Goal: Task Accomplishment & Management: Complete application form

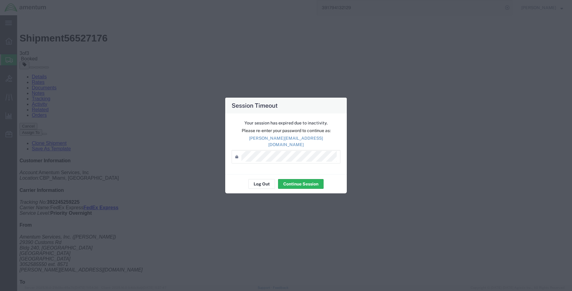
click at [290, 146] on div "Your session has expired due to inactivity. Please re-enter your password to co…" at bounding box center [286, 144] width 122 height 61
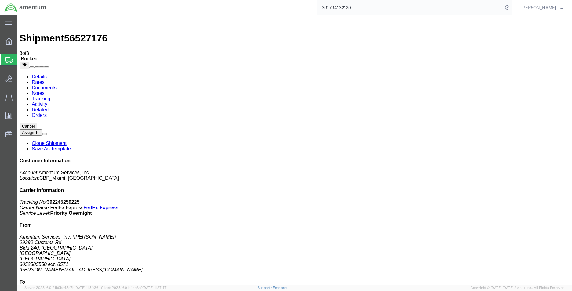
click at [0, 0] on span "Create Shipment" at bounding box center [0, 0] width 0 height 0
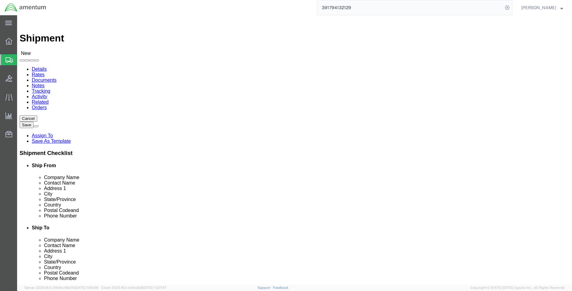
select select "MYPROFILE"
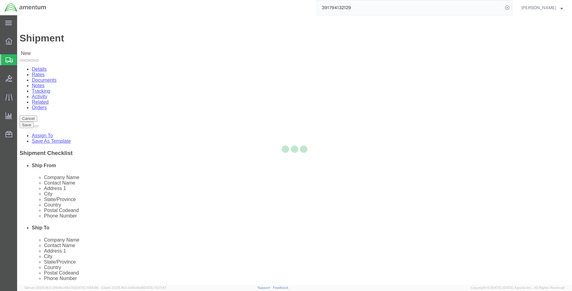
select select "FL"
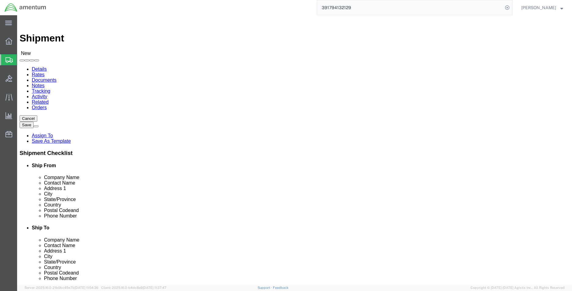
type input "ej"
select select "49930"
select select "FL"
click input "text"
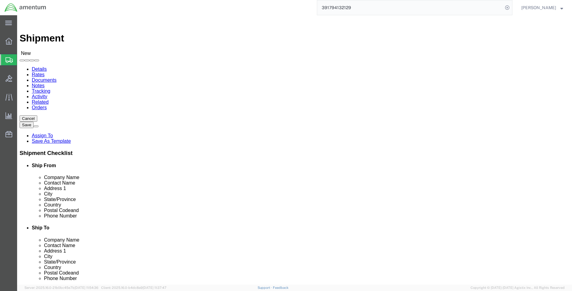
click input "text"
type input "3052585550"
type input "8571"
click input "text"
type input "a"
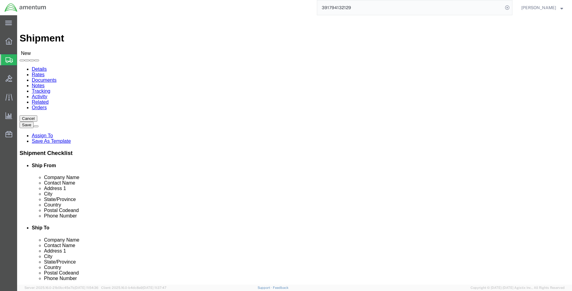
click label "Address 2"
click input "ATTN: QA"
click div "Address 1"
click input "ATTN:QA"
drag, startPoint x: 319, startPoint y: 125, endPoint x: 313, endPoint y: 126, distance: 5.8
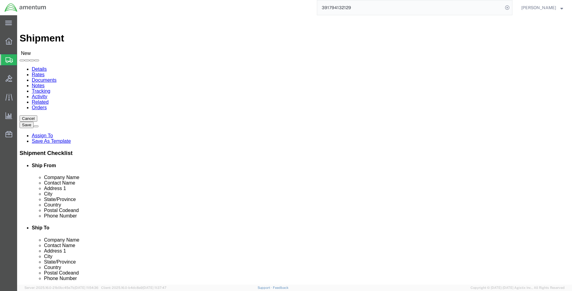
click input "ATTN:QA"
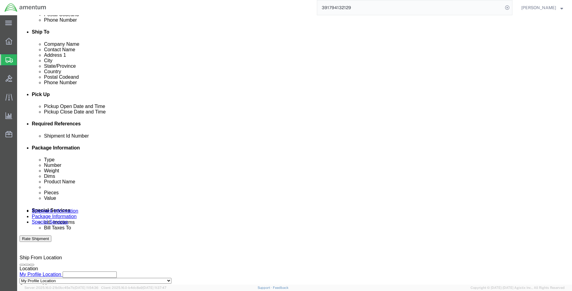
scroll to position [255, 0]
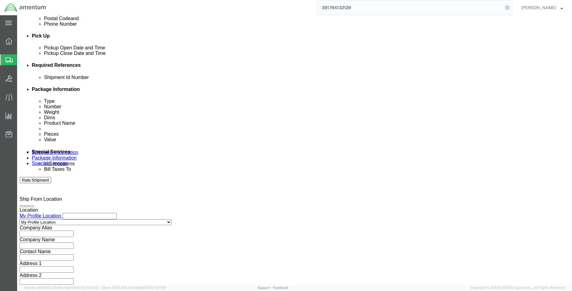
type input "ATTN: QA"
click button "Add reference"
click select "Select Account Type Activity ID Airline Appointment Number ASN Batch Request # …"
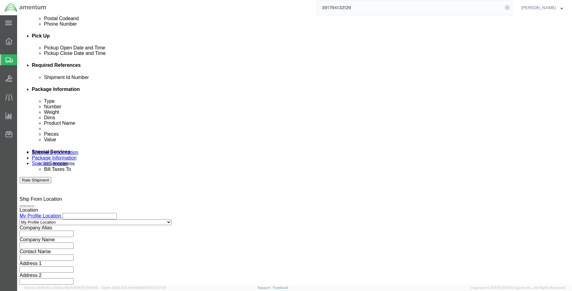
select select "DEPT"
click select "Select Account Type Activity ID Airline Appointment Number ASN Batch Request # …"
click input "text"
type input "CBP"
click select "Select Account Type Activity ID Airline Appointment Number ASN Batch Request # …"
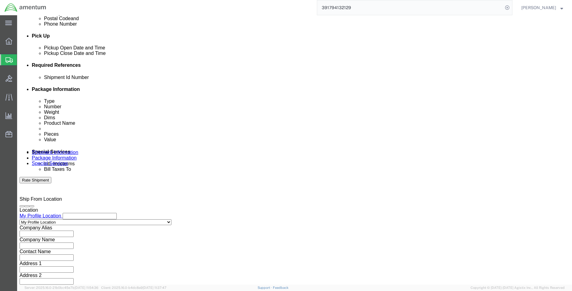
select select "PROJNUM"
click select "Select Account Type Activity ID Airline Appointment Number ASN Batch Request # …"
click input "text"
click input "6118.03.03.2219.EMI.0000"
type input "6118.03.03.2219.000.EMI.0000"
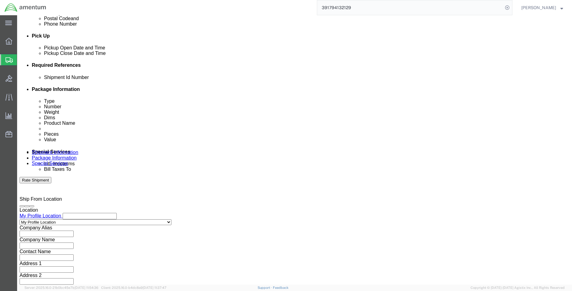
click select "Select Account Type Activity ID Airline Appointment Number ASN Batch Request # …"
select select "CUSTREF"
click select "Select Account Type Activity ID Airline Appointment Number ASN Batch Request # …"
click input "text"
type input "6974A LOGBOOK"
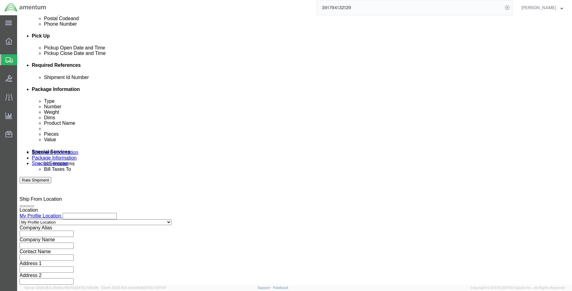
click div "Shipment Information Package Information Special Services"
click link "Package Information"
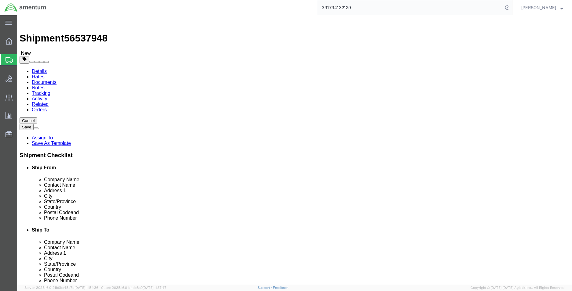
click select "Select BCK Boxes Bale(s) Basket(s) Bolt(s) Bottle(s) Buckets Bulk Bundle(s) Can…"
select select "ENV"
click select "Select BCK Boxes Bale(s) Basket(s) Bolt(s) Bottle(s) Buckets Bulk Bundle(s) Can…"
type input "9.50"
type input "12.50"
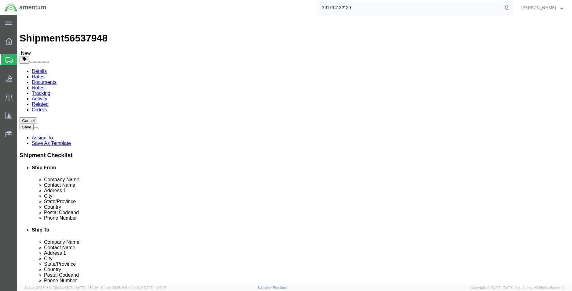
type input "0.25"
type input "1"
click link "Add Content"
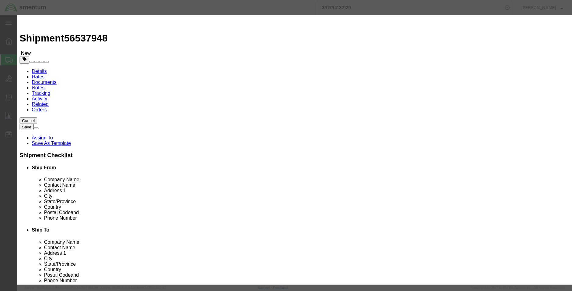
click input "text"
type input "LOGBOOK"
type input "1.00"
type input "0.01"
click button "Save & Close"
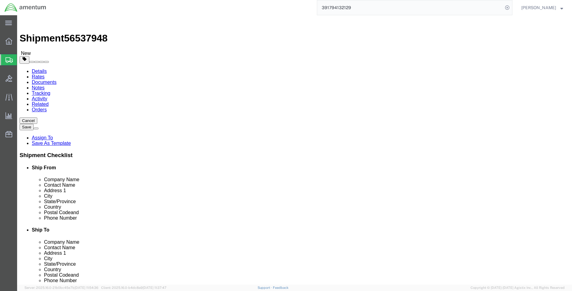
click li "Package Information"
click link "Shipment Information"
click span "56537948"
copy span "56537948"
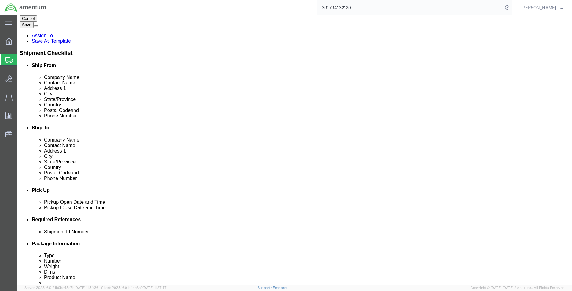
scroll to position [153, 0]
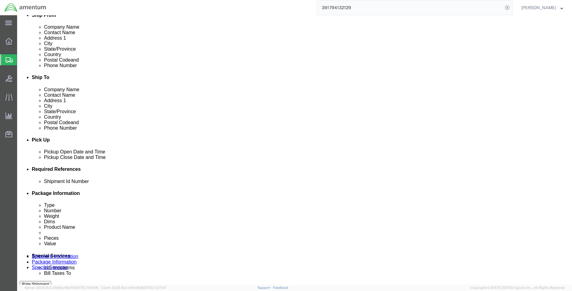
click input "text"
paste input "56537948"
type input "56537948"
click button "Rate Shipment"
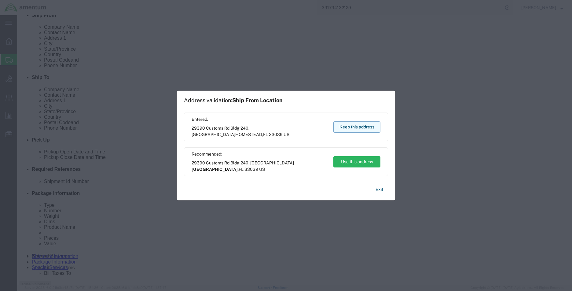
click at [364, 126] on button "Keep this address" at bounding box center [356, 127] width 47 height 11
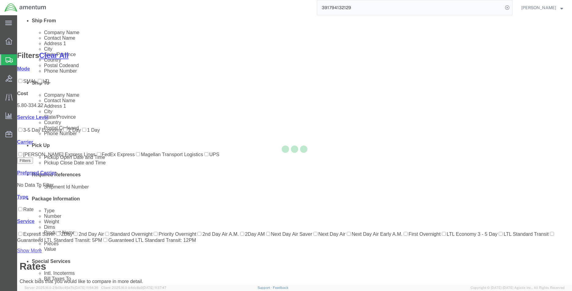
scroll to position [25, 0]
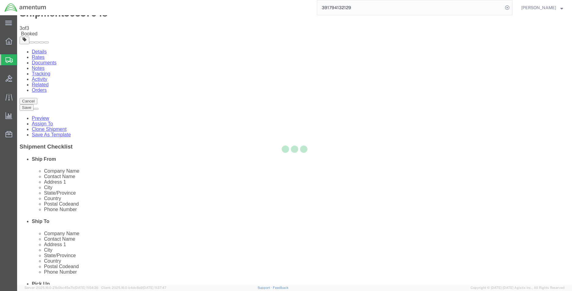
scroll to position [0, 0]
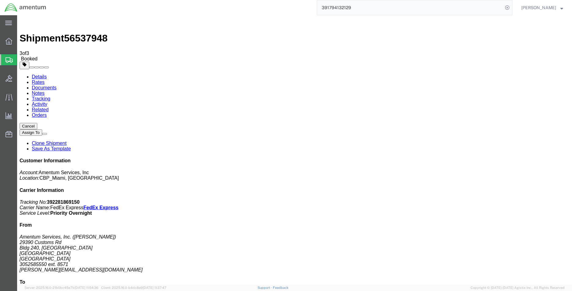
drag, startPoint x: 74, startPoint y: 109, endPoint x: 91, endPoint y: 106, distance: 17.1
click at [510, 9] on icon at bounding box center [507, 7] width 9 height 9
click at [511, 9] on icon at bounding box center [507, 7] width 9 height 9
click at [439, 7] on input "search" at bounding box center [410, 7] width 186 height 15
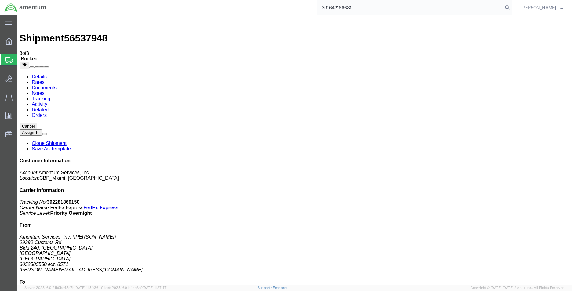
type input "391642166631"
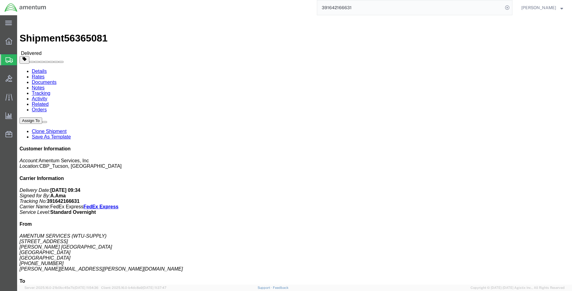
click link "Clone Shipment"
select select "49949"
select select "49931"
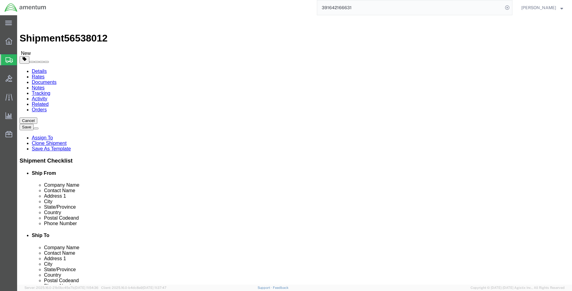
click button
select select "49931"
type input "Amentum Services, Inc"
type input "[PERSON_NAME]"
type input "29390 Customs Rd"
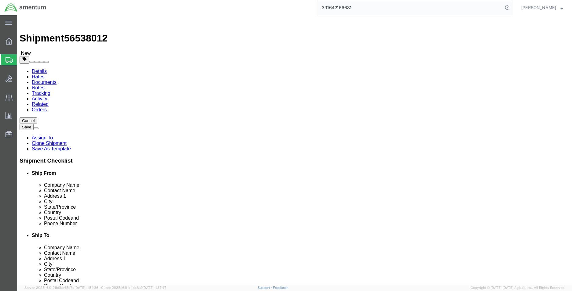
type input "Bldg 240, [GEOGRAPHIC_DATA]"
type input "HOMESTEAD"
select select "FL"
type input "33039"
type input "[PHONE_NUMBER]"
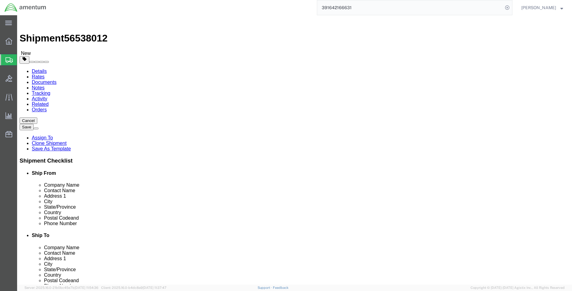
type input "324"
type input "[PERSON_NAME][EMAIL_ADDRESS][PERSON_NAME][DOMAIN_NAME]"
select select "49949"
type input "AMENTUM SERVICES"
type input "WTU-SUPPLY"
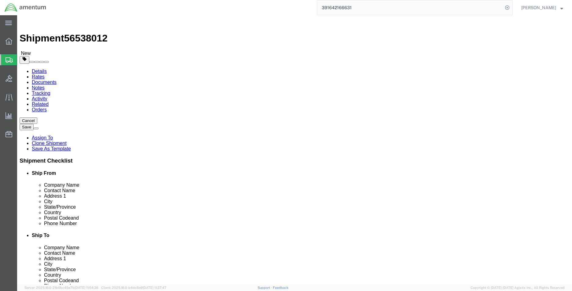
type input "[STREET_ADDRESS]"
type input "[PERSON_NAME] [GEOGRAPHIC_DATA]"
type input "DM AFB"
select select "AZ"
type input "85707"
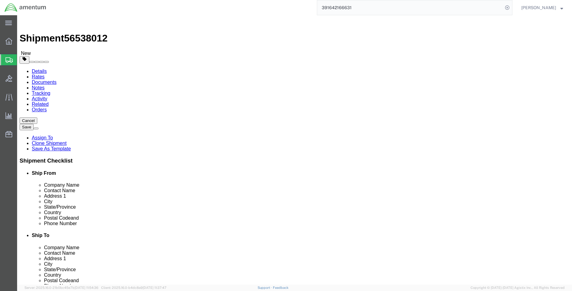
type input "[PHONE_NUMBER]"
type input "[PERSON_NAME][EMAIL_ADDRESS][PERSON_NAME][DOMAIN_NAME]"
select select "MYPROFILE"
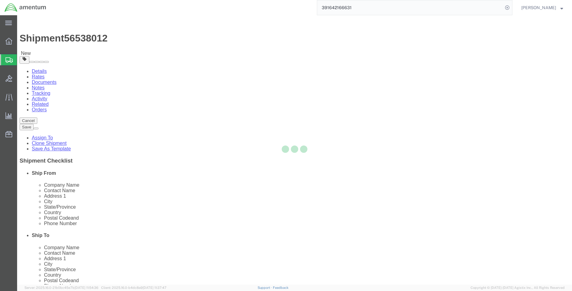
type input "Amentum Services, Inc."
type input "[PERSON_NAME]"
type input "[PHONE_NUMBER]"
type input "[PERSON_NAME][EMAIL_ADDRESS][DOMAIN_NAME]"
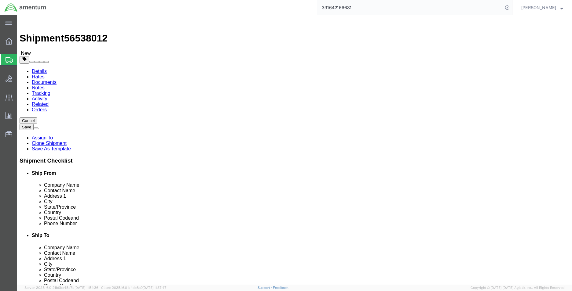
select select "FL"
click input "[PHONE_NUMBER]"
type input "3052585550"
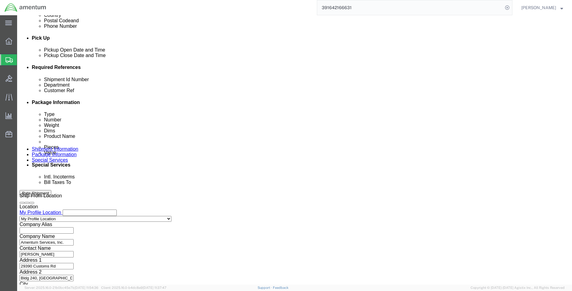
scroll to position [266, 0]
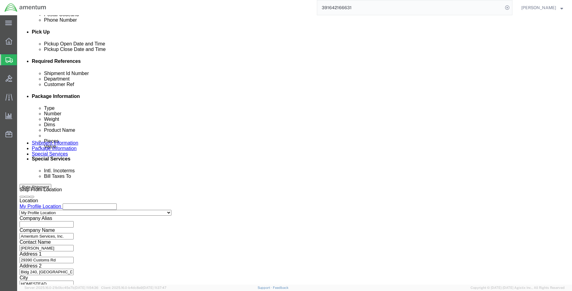
type input "8571"
drag, startPoint x: 395, startPoint y: 112, endPoint x: 406, endPoint y: 111, distance: 11.3
click input "6118.03.03.2219.EMI.0000"
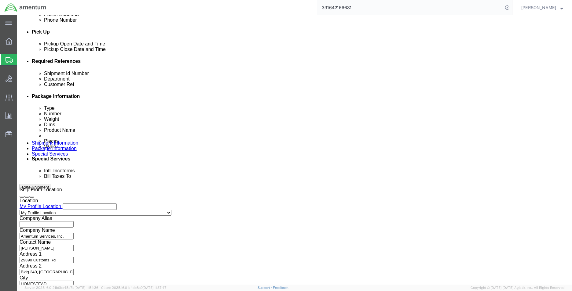
type input "6118.03.03.2219.000.EMI.0000"
click span "56538012"
copy span "56538012"
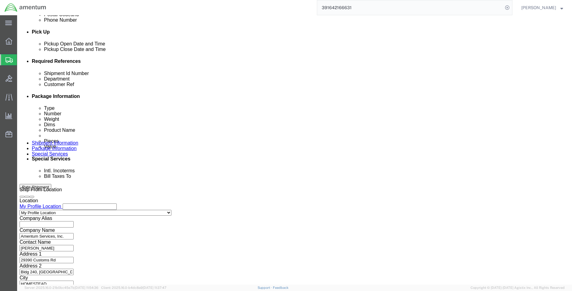
click input "TOOL LOAN SIGHT COMPASS"
click span "56538012"
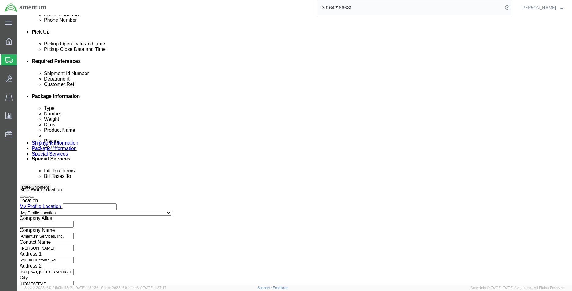
click span "56538012"
drag, startPoint x: 73, startPoint y: 7, endPoint x: 55, endPoint y: 7, distance: 18.0
click span "56538012"
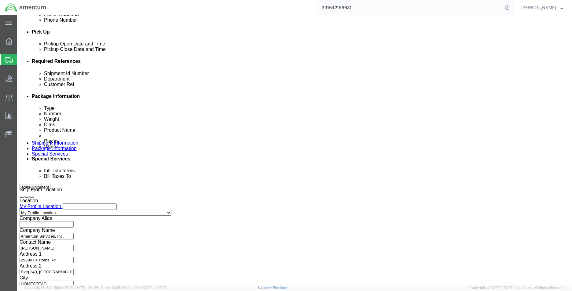
copy span "56538012"
click input "TOOL LOAN SIGHT COMPASS"
paste input "56538012"
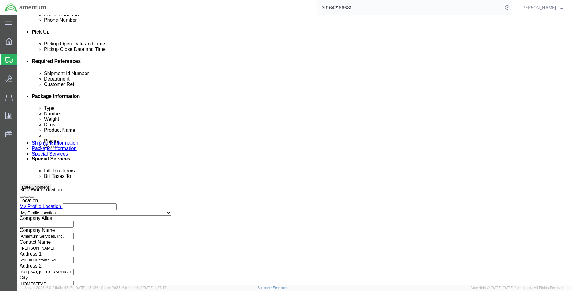
type input "56538012"
click input "TOOL LOAN SIGHT COMPASS"
type input "TOOL LOAN RETURN"
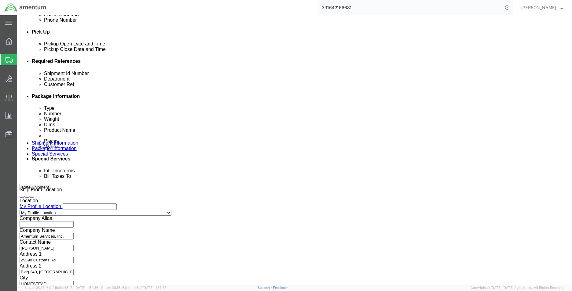
click link "Package Information"
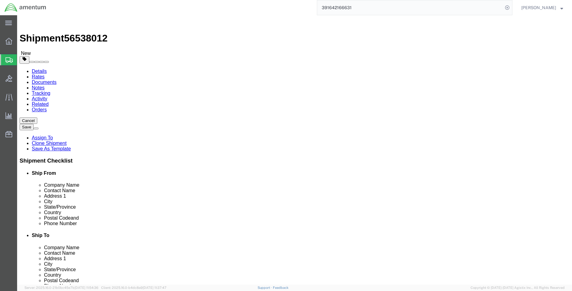
click link "Add Content"
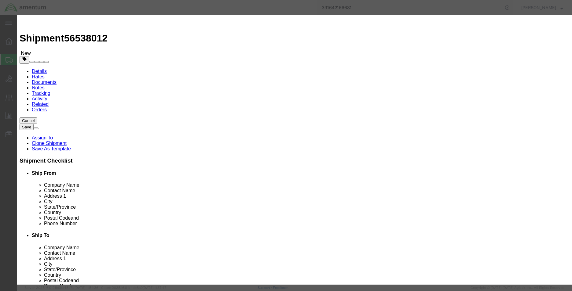
click input "text"
type input "GAUGE"
click html "Shipment 56538012 New Details Rates Documents Notes Tracking Activity Related O…"
click input "0"
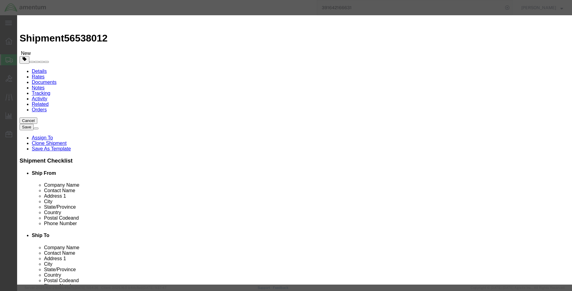
type input "1.00"
click input "GAUGE"
click button "Close"
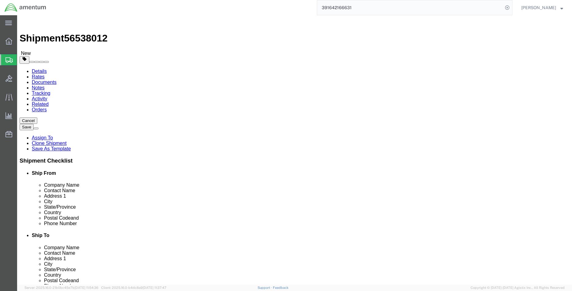
click dd "1.00 Each"
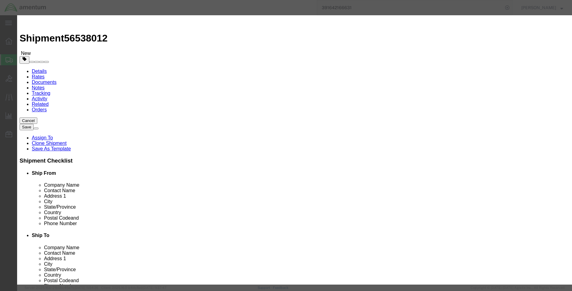
click input "TOOL LOAN SIGHT COMPASS"
type input "SIGHT COMPASS STICK"
click select "Select 50 55 60 65 70 85 92.5 100 125 175 250 300 400"
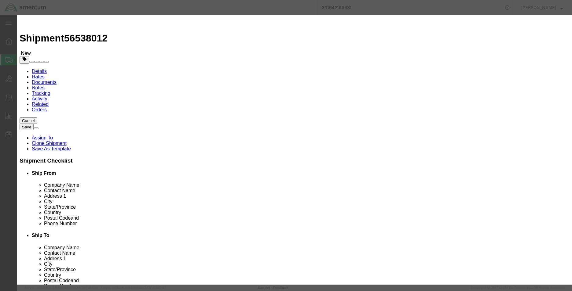
select select
click select "Select 50 55 60 65 70 85 92.5 100 125 175 250 300 400"
click input "xxxxx"
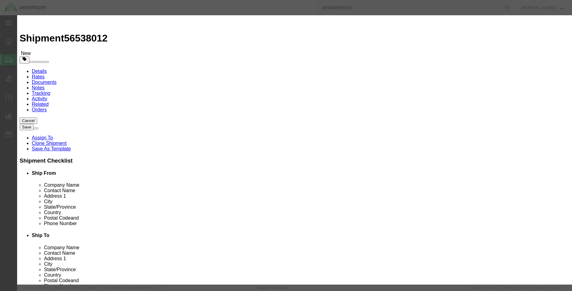
click button "Save & Close"
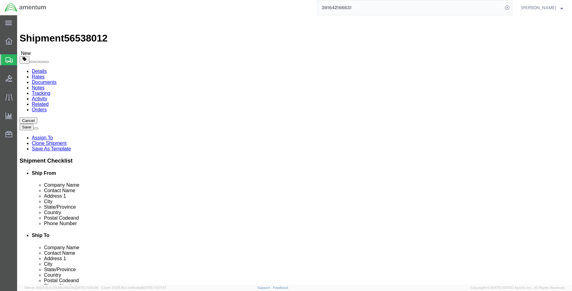
click dd "1.00 Each"
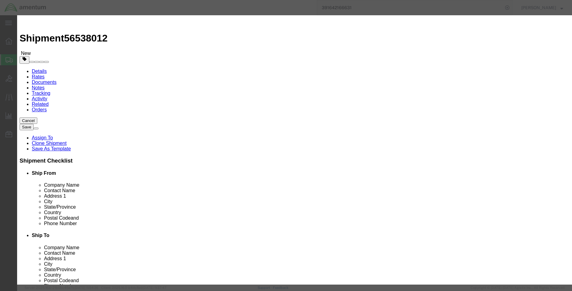
click input "2000.00"
type input "200"
click button "Save & Close"
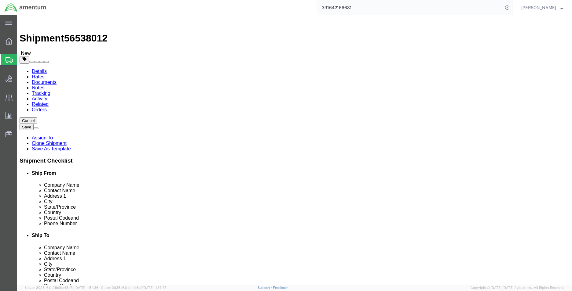
drag, startPoint x: 95, startPoint y: 225, endPoint x: 78, endPoint y: 210, distance: 22.9
click link "Add Content"
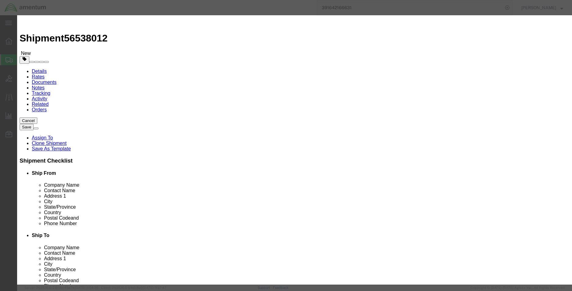
click input "text"
type input "SIGHT COMPASS"
type input "1.00"
type input "2000"
click button "Save & Close"
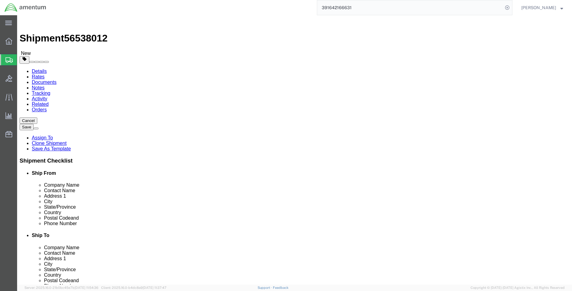
click link "Delete this content"
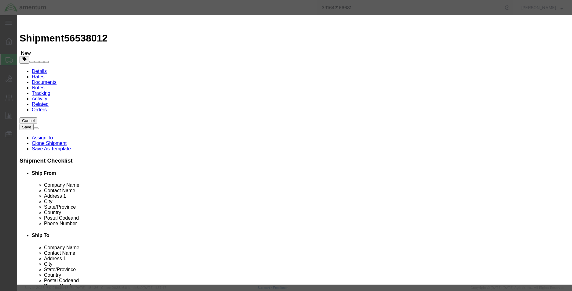
click button "Yes"
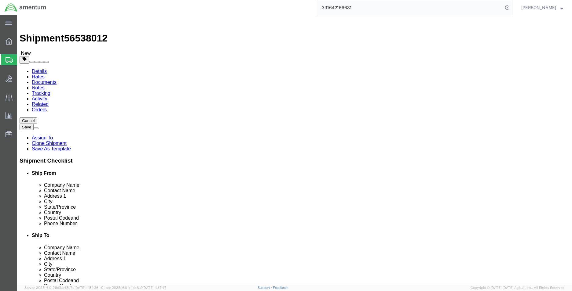
click link "Add Package"
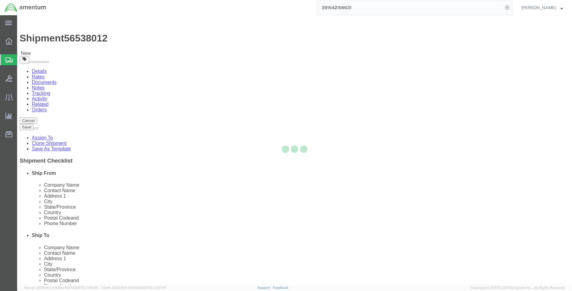
select select "YRPK"
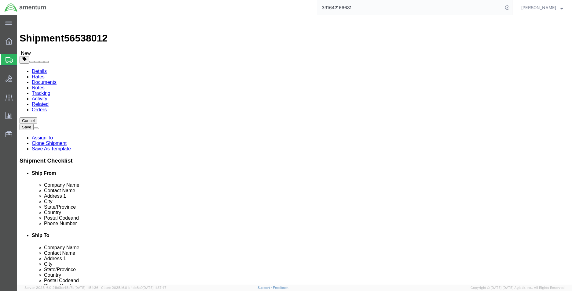
click input "text"
type input "8"
type input "6"
type input "2.00"
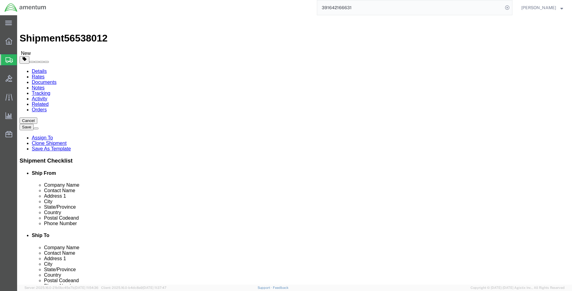
click link "Add Content"
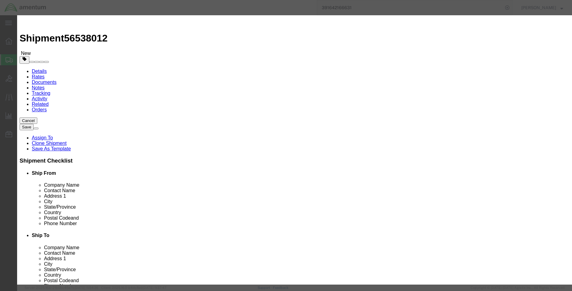
click div "Commodity library"
click input "text"
type input "SIGHT COMPASS"
type input "1.00"
type input "2000"
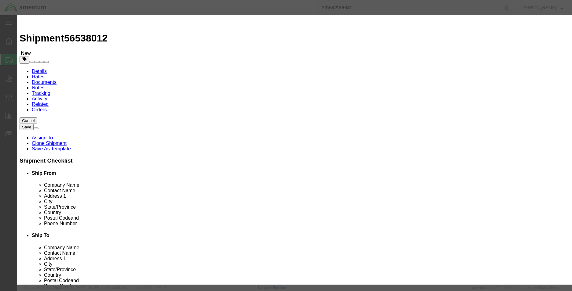
click button "Save & Close"
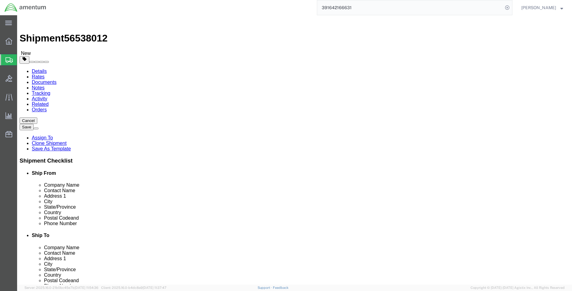
click button "Rate Shipment"
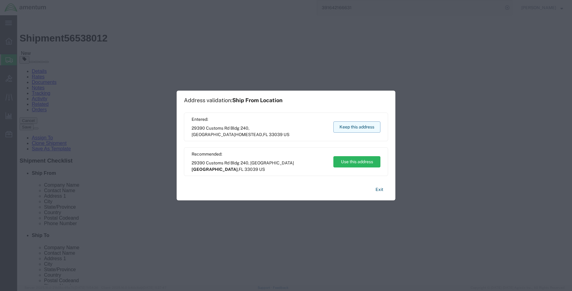
click at [344, 127] on button "Keep this address" at bounding box center [356, 127] width 47 height 11
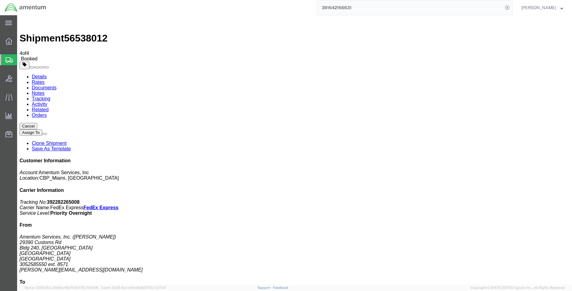
drag, startPoint x: 75, startPoint y: 119, endPoint x: 184, endPoint y: 47, distance: 131.6
